Goal: Task Accomplishment & Management: Complete application form

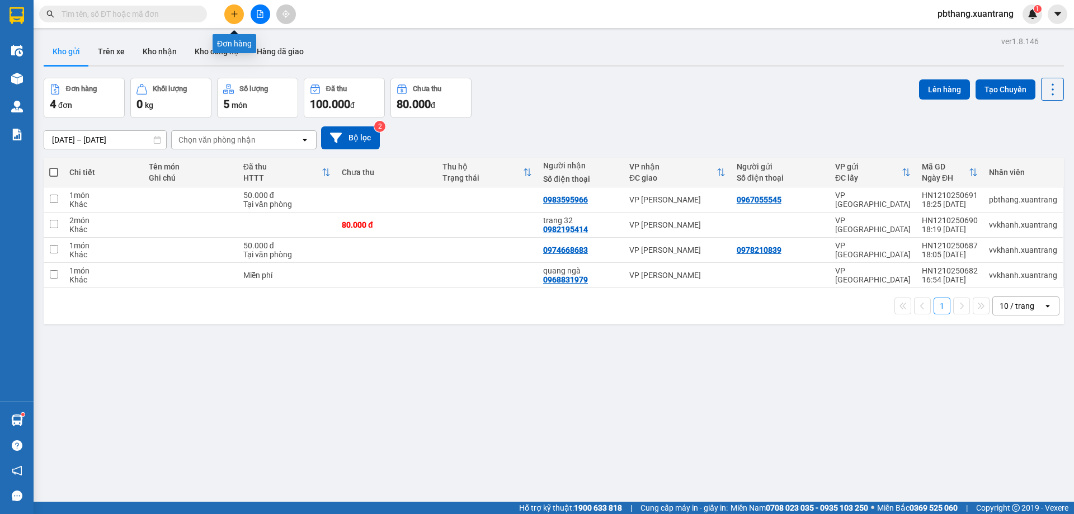
click at [236, 13] on icon "plus" at bounding box center [235, 14] width 8 height 8
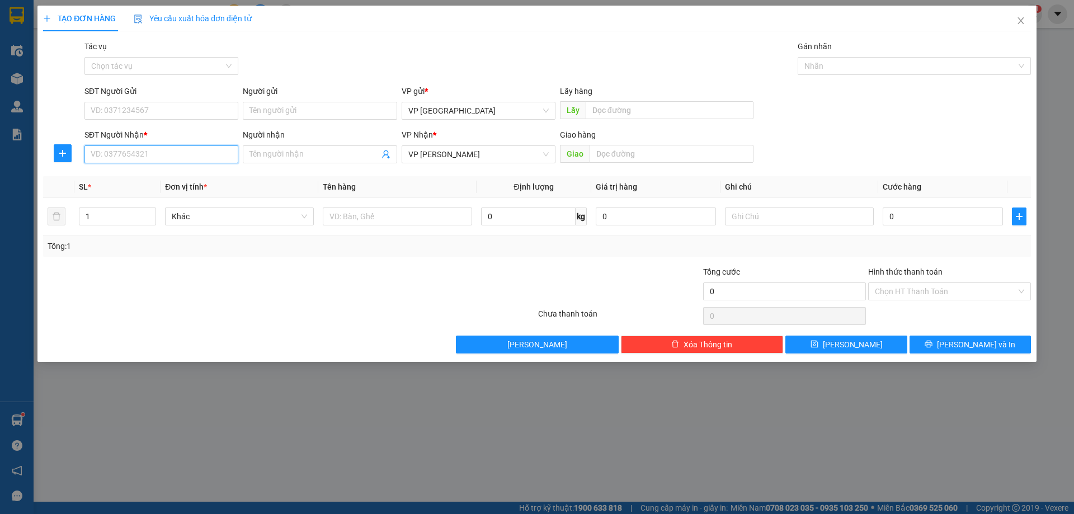
drag, startPoint x: 170, startPoint y: 159, endPoint x: 882, endPoint y: 134, distance: 713.3
click at [288, 156] on div "SĐT Người Nhận * VD: 0377654321 Người nhận Tên người nhận VP Nhận * VP MỘC CHÂU…" at bounding box center [557, 148] width 951 height 39
click at [208, 199] on div "0973102999 - hải hậu" at bounding box center [161, 195] width 140 height 12
type input "0973102999"
type input "hải hậu"
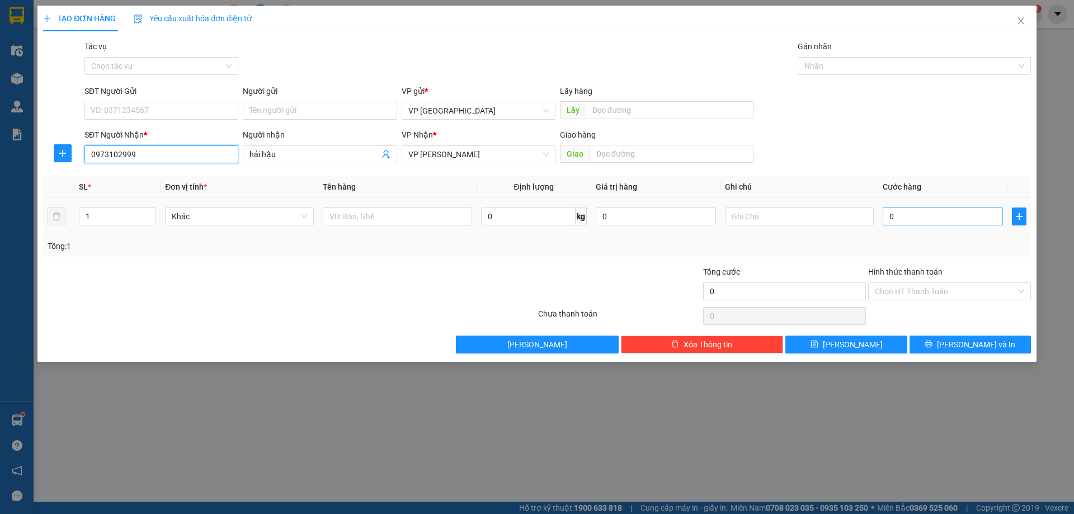
type input "0973102999"
click at [910, 224] on input "0" at bounding box center [943, 217] width 120 height 18
type input "5"
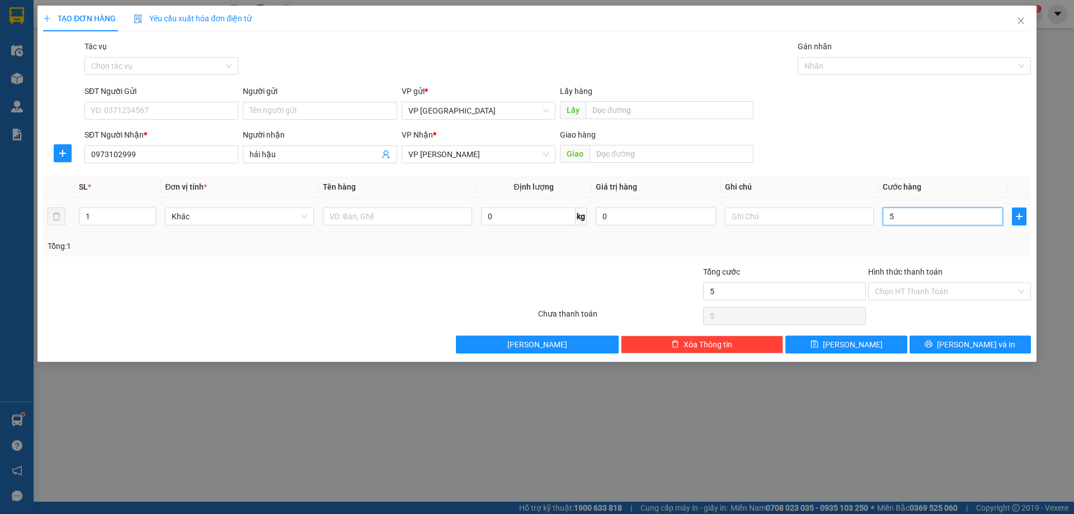
type input "50"
type input "50.000"
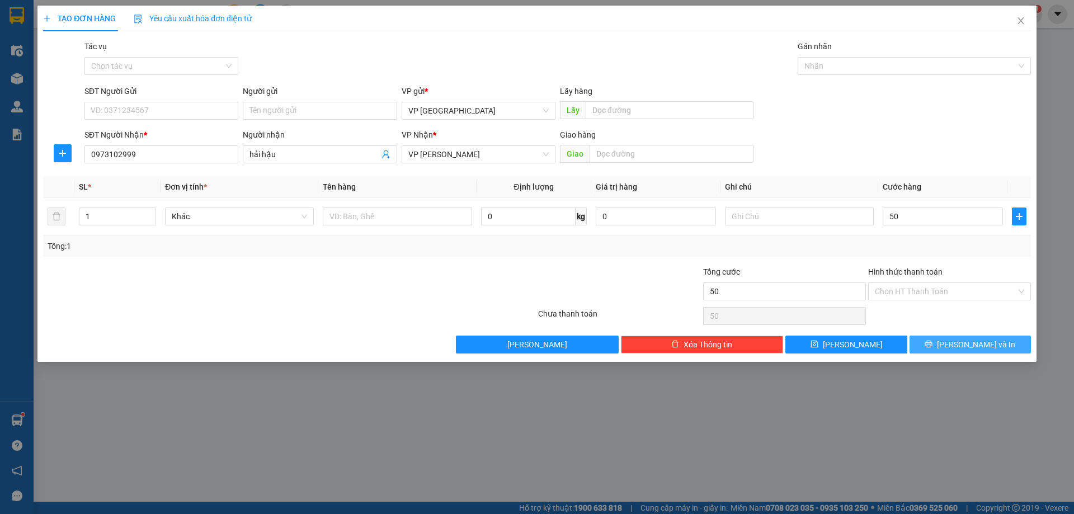
type input "50.000"
click at [957, 348] on button "[PERSON_NAME] và In" at bounding box center [970, 345] width 121 height 18
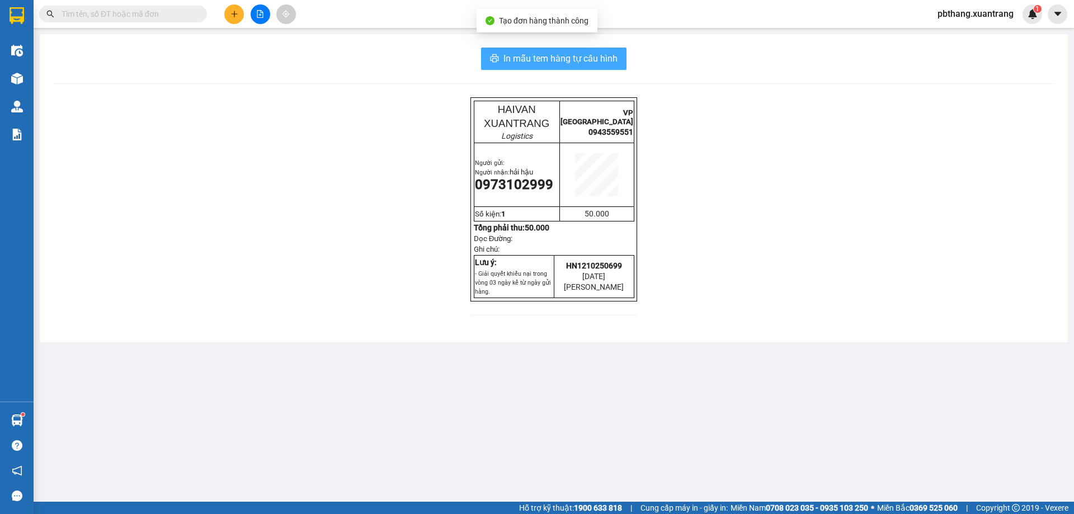
click at [582, 60] on span "In mẫu tem hàng tự cấu hình" at bounding box center [561, 58] width 114 height 14
